Goal: Find specific page/section: Find specific page/section

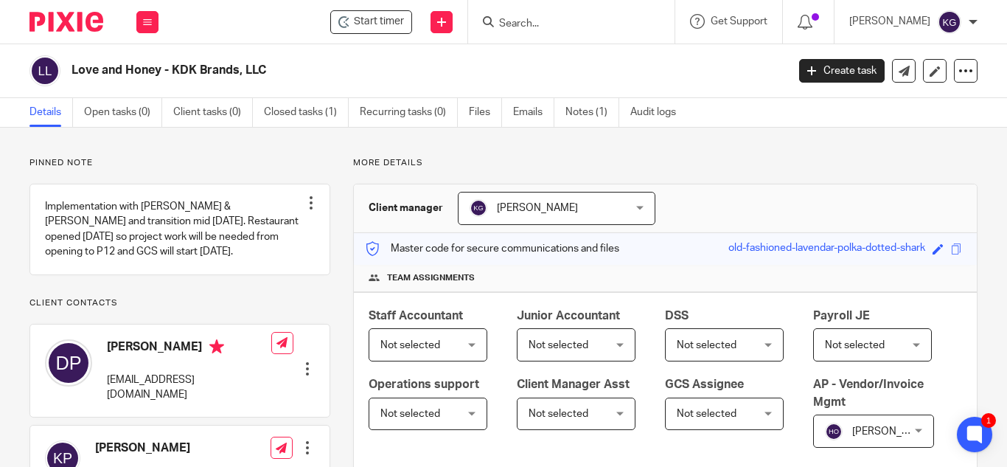
click at [537, 29] on input "Search" at bounding box center [564, 24] width 133 height 13
click at [631, 208] on div "Kristin Geros Kristin Geros" at bounding box center [557, 208] width 198 height 33
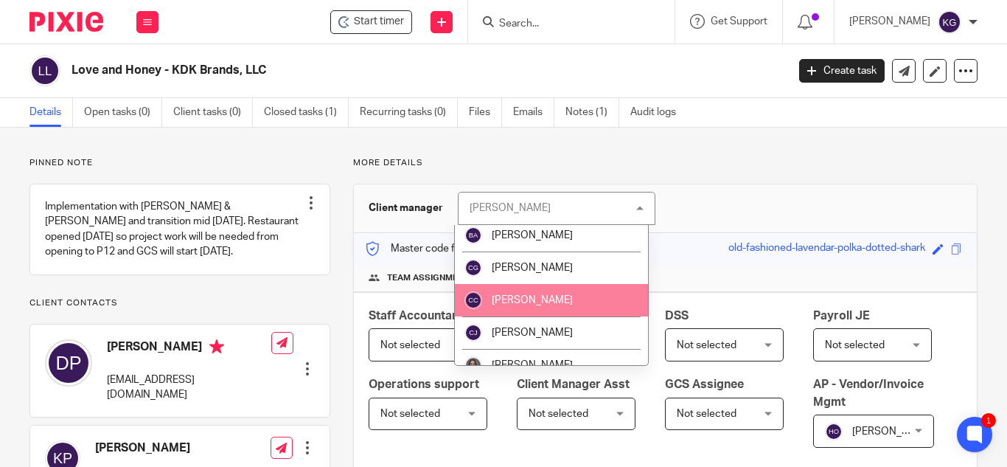
scroll to position [516, 0]
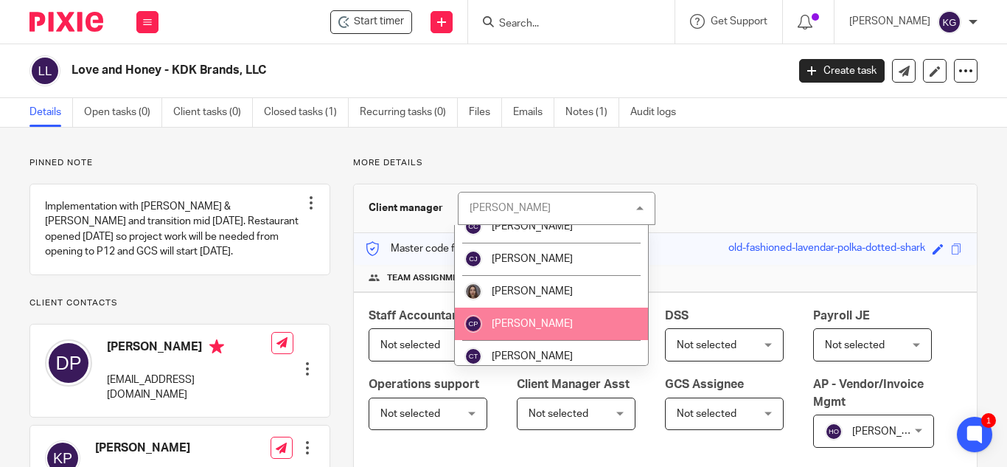
click at [553, 318] on span "[PERSON_NAME]" at bounding box center [532, 323] width 81 height 10
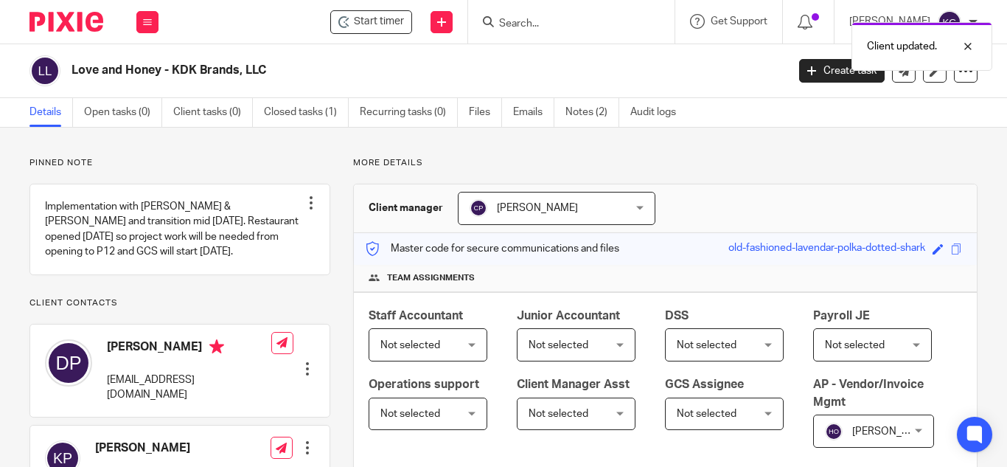
click at [537, 24] on div "Client updated." at bounding box center [747, 43] width 489 height 56
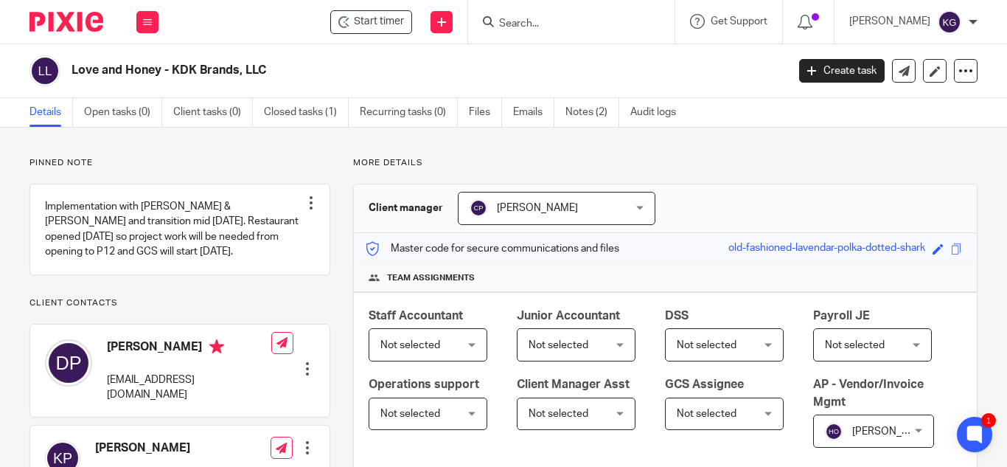
click at [555, 18] on input "Search" at bounding box center [564, 24] width 133 height 13
